Goal: Task Accomplishment & Management: Complete application form

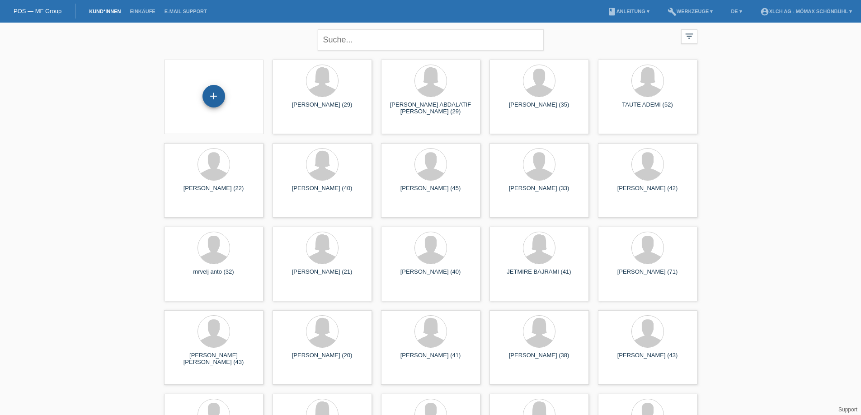
click at [211, 98] on div "+" at bounding box center [214, 96] width 23 height 23
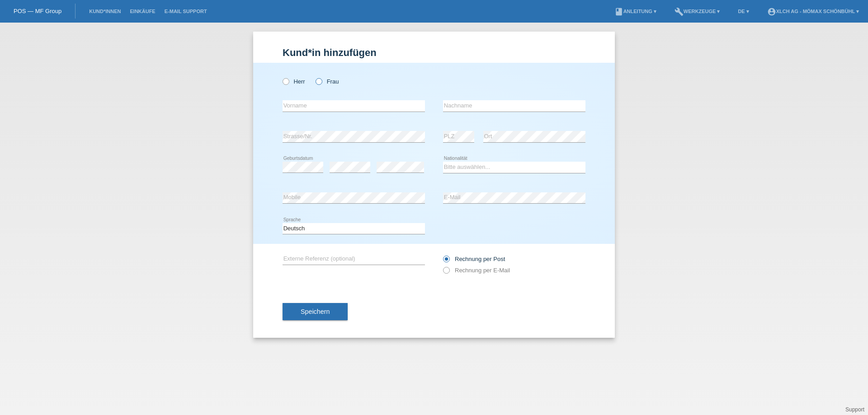
click at [314, 77] on icon at bounding box center [314, 77] width 0 height 0
click at [320, 79] on input "Frau" at bounding box center [319, 81] width 6 height 6
radio input "true"
click at [288, 106] on input "text" at bounding box center [354, 105] width 142 height 11
type input "MILA"
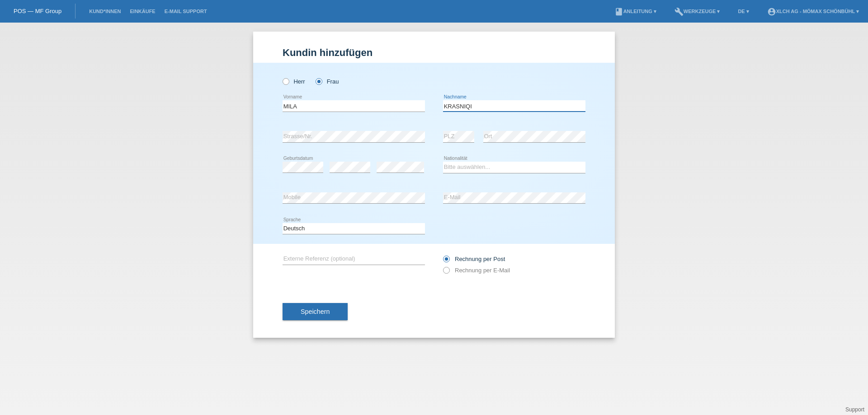
type input "KRASNIQI"
click at [478, 167] on select "Bitte auswählen... Schweiz Deutschland Liechtenstein Österreich ------------ Af…" at bounding box center [514, 167] width 142 height 11
select select "XK"
click at [443, 162] on select "Bitte auswählen... Schweiz Deutschland Liechtenstein Österreich ------------ Af…" at bounding box center [514, 167] width 142 height 11
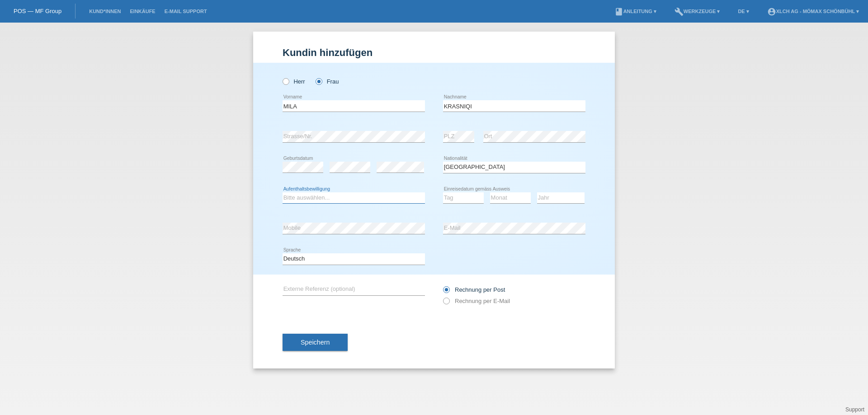
click at [303, 199] on select "Bitte auswählen... C B B - Flüchtlingsstatus Andere" at bounding box center [354, 198] width 142 height 11
select select "B"
click at [283, 193] on select "Bitte auswählen... C B B - Flüchtlingsstatus Andere" at bounding box center [354, 198] width 142 height 11
click at [456, 203] on select "Tag 01 02 03 04 05 06 07 08 09 10 11" at bounding box center [463, 198] width 41 height 11
select select "25"
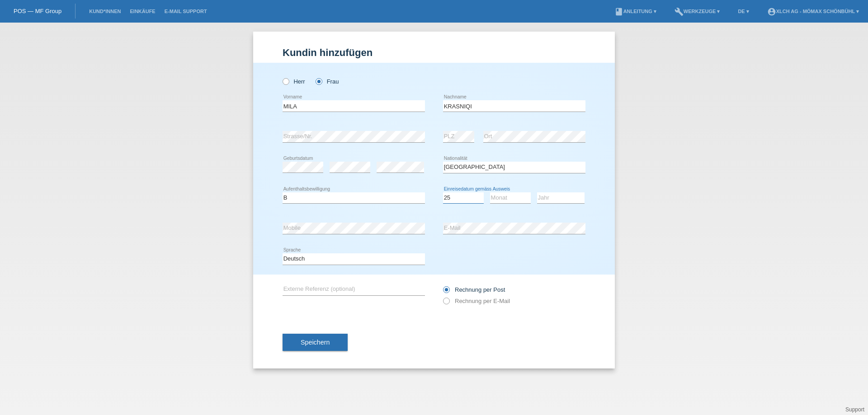
click at [443, 193] on select "Tag 01 02 03 04 05 06 07 08 09 10 11" at bounding box center [463, 198] width 41 height 11
click at [499, 199] on select "Monat 01 02 03 04 05 06 07 08 09 10 11" at bounding box center [510, 198] width 41 height 11
select select "04"
click at [490, 193] on select "Monat 01 02 03 04 05 06 07 08 09 10 11" at bounding box center [510, 198] width 41 height 11
click at [552, 199] on select "Jahr 2025 2024 2023 2022 2021 2020 2019 2018 2017 2016 2015 2014 2013 2012 2011…" at bounding box center [560, 198] width 47 height 11
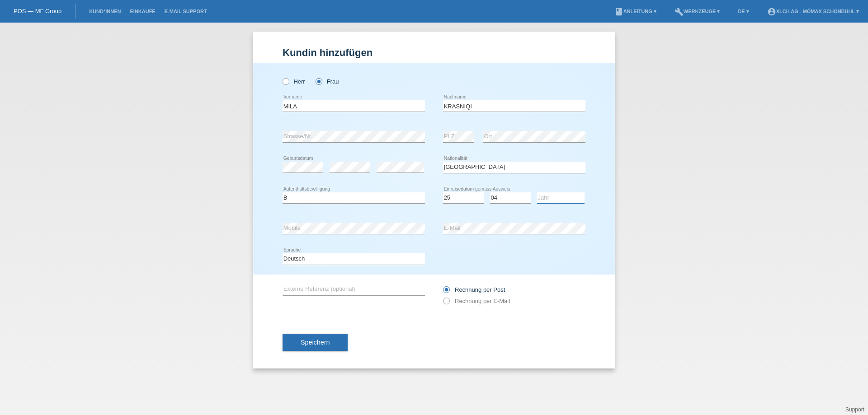
select select "1999"
click at [537, 193] on select "Jahr 2025 2024 2023 2022 2021 2020 2019 2018 2017 2016 2015 2014 2013 2012 2011…" at bounding box center [560, 198] width 47 height 11
click at [325, 341] on span "Speichern" at bounding box center [315, 342] width 29 height 7
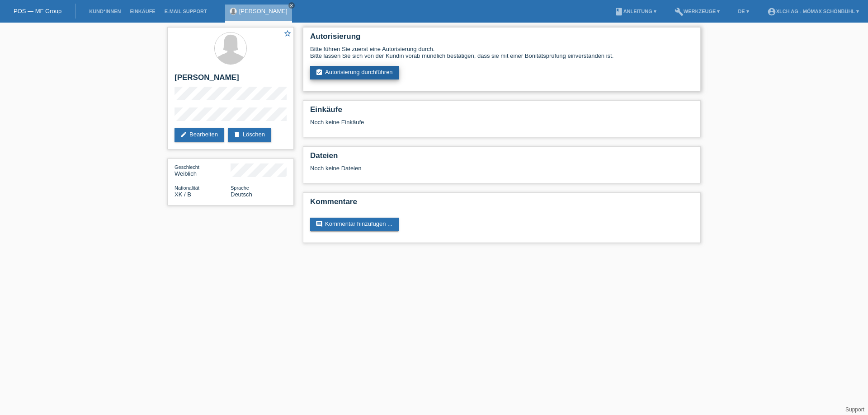
click at [344, 72] on link "assignment_turned_in Autorisierung durchführen" at bounding box center [354, 73] width 89 height 14
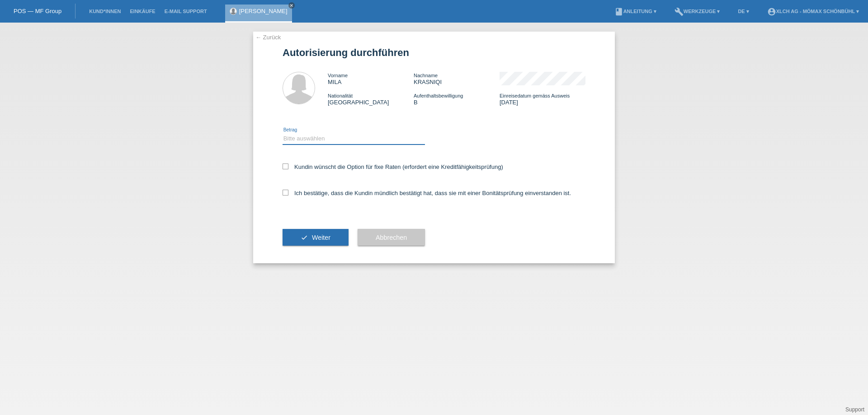
click at [308, 140] on select "Bitte auswählen CHF 1.00 - CHF 499.00 CHF 500.00 - CHF 1'999.00 CHF 2'000.00 - …" at bounding box center [354, 138] width 142 height 11
select select "2"
click at [283, 133] on select "Bitte auswählen CHF 1.00 - CHF 499.00 CHF 500.00 - CHF 1'999.00 CHF 2'000.00 - …" at bounding box center [354, 138] width 142 height 11
click at [288, 165] on icon at bounding box center [286, 167] width 6 height 6
click at [288, 165] on input "Kundin wünscht die Option für fixe Raten (erfordert eine Kreditfähigkeitsprüfun…" at bounding box center [286, 167] width 6 height 6
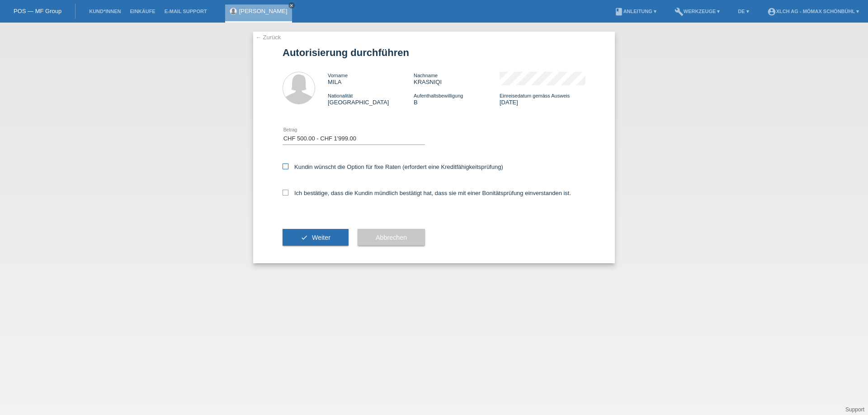
checkbox input "true"
click at [284, 190] on icon at bounding box center [286, 193] width 6 height 6
click at [284, 190] on input "Ich bestätige, dass die Kundin mündlich bestätigt hat, dass sie mit einer Bonit…" at bounding box center [286, 193] width 6 height 6
checkbox input "true"
click at [311, 238] on button "check Weiter" at bounding box center [316, 237] width 66 height 17
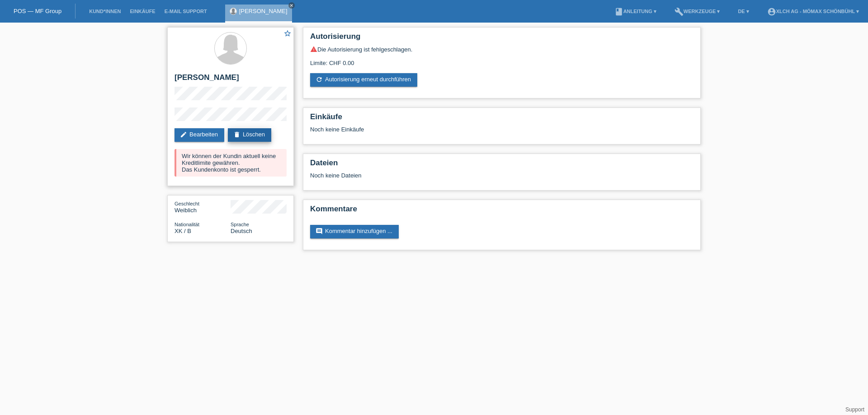
click at [258, 135] on link "delete Löschen" at bounding box center [249, 135] width 43 height 14
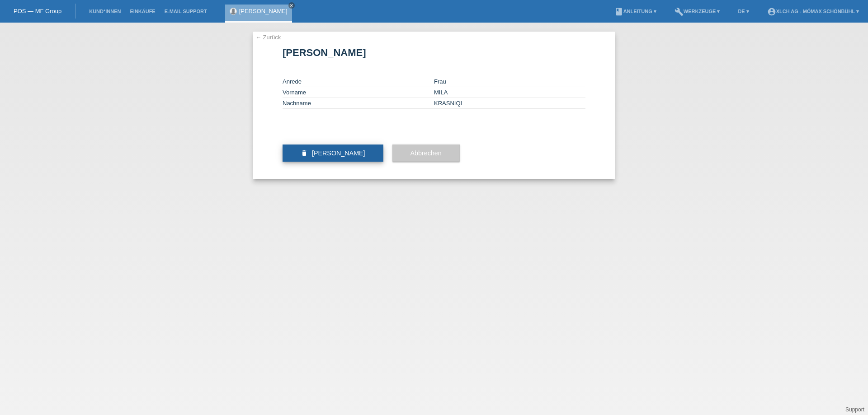
click at [324, 157] on span "Kundin löschen" at bounding box center [338, 153] width 53 height 7
